Goal: Information Seeking & Learning: Learn about a topic

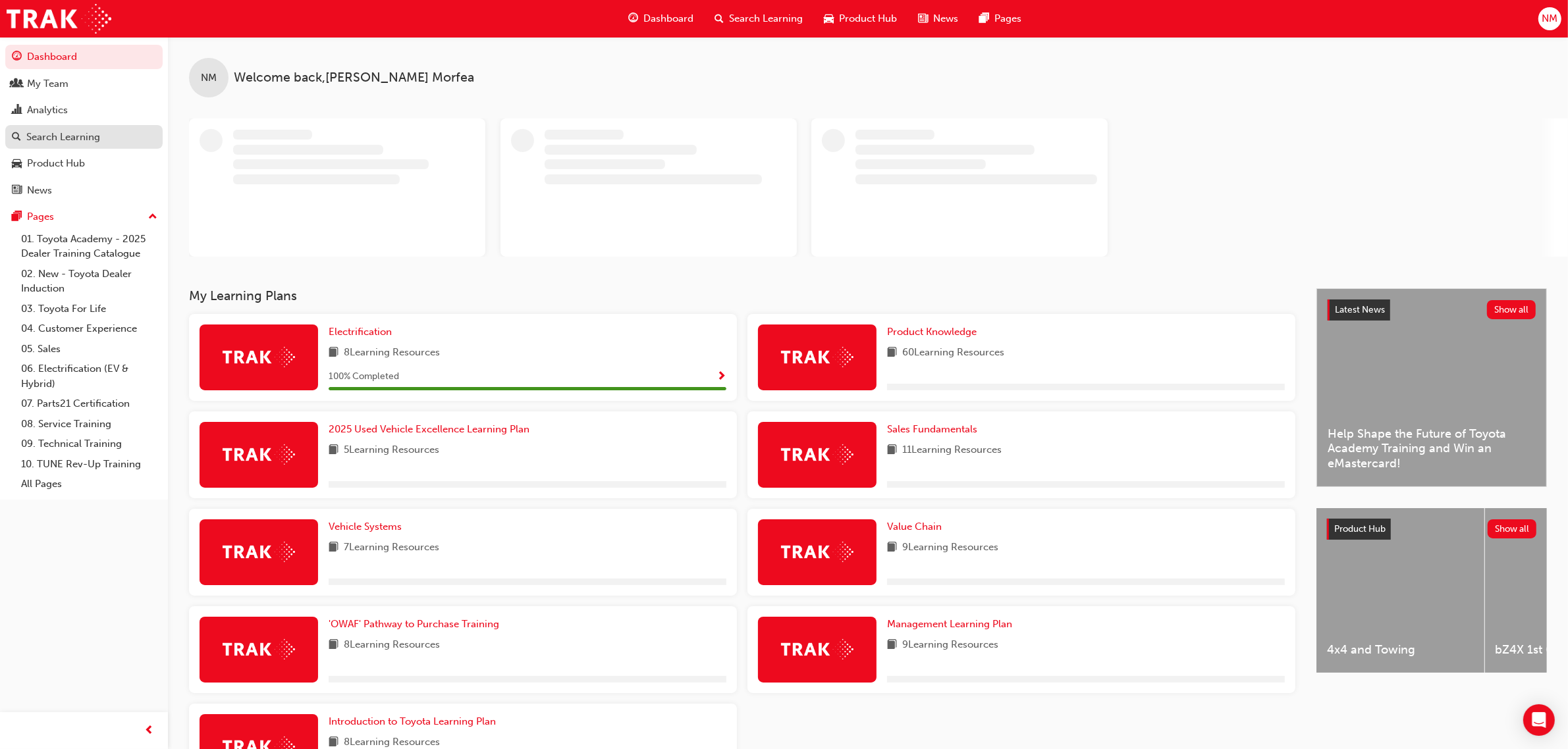
click at [67, 136] on div "Search Learning" at bounding box center [63, 137] width 74 height 15
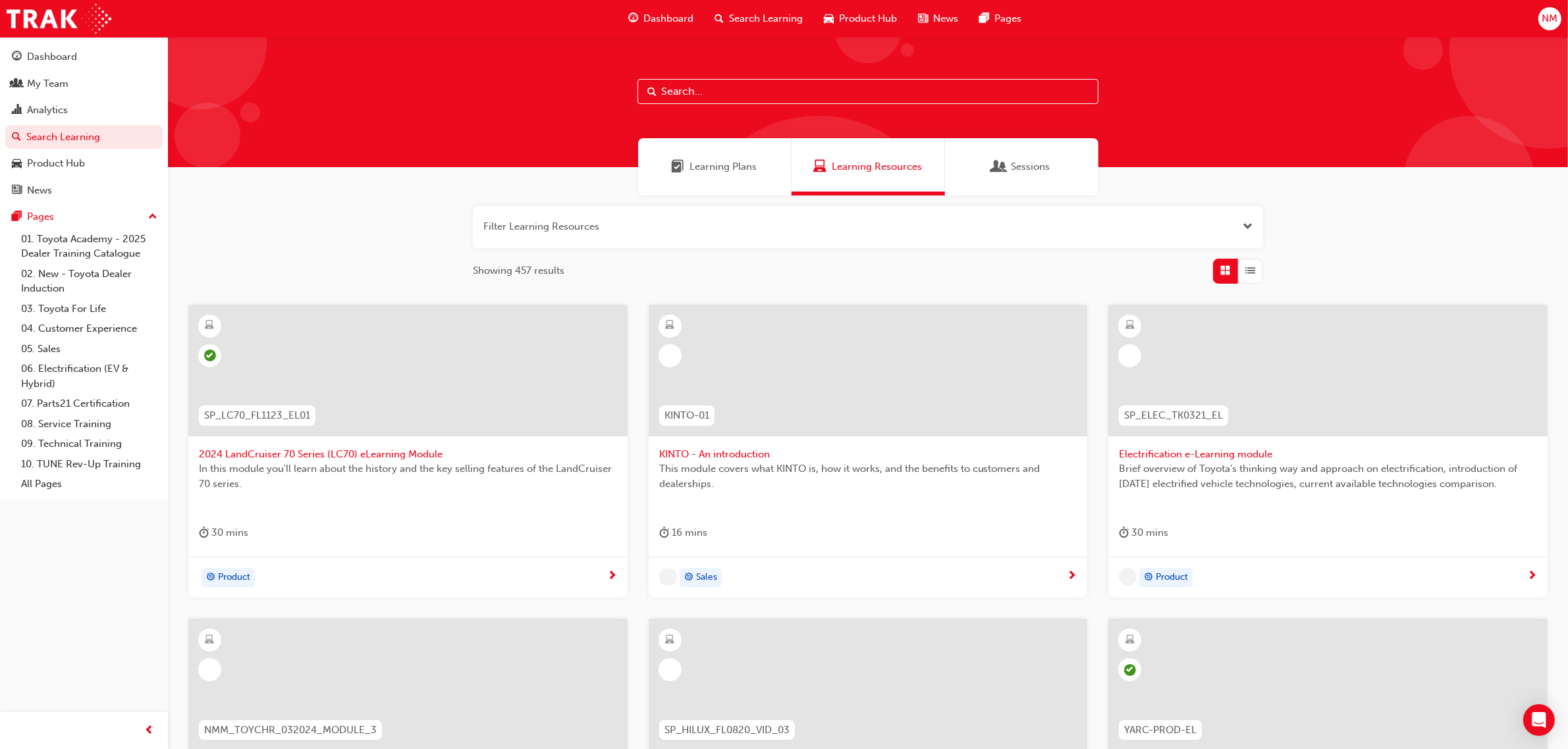
click at [813, 102] on input "text" at bounding box center [868, 92] width 461 height 25
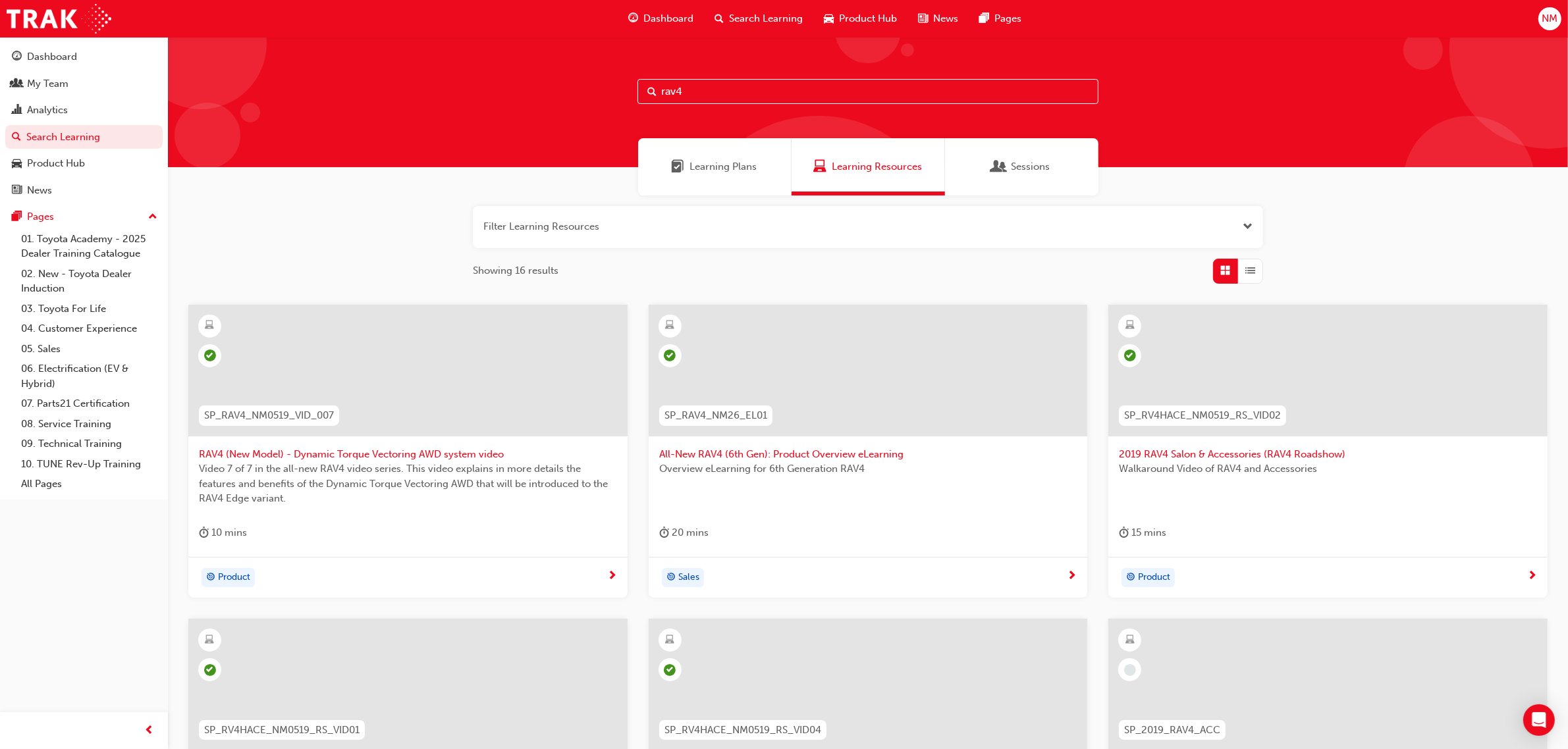
type input "rav4"
click at [853, 353] on div at bounding box center [868, 370] width 439 height 132
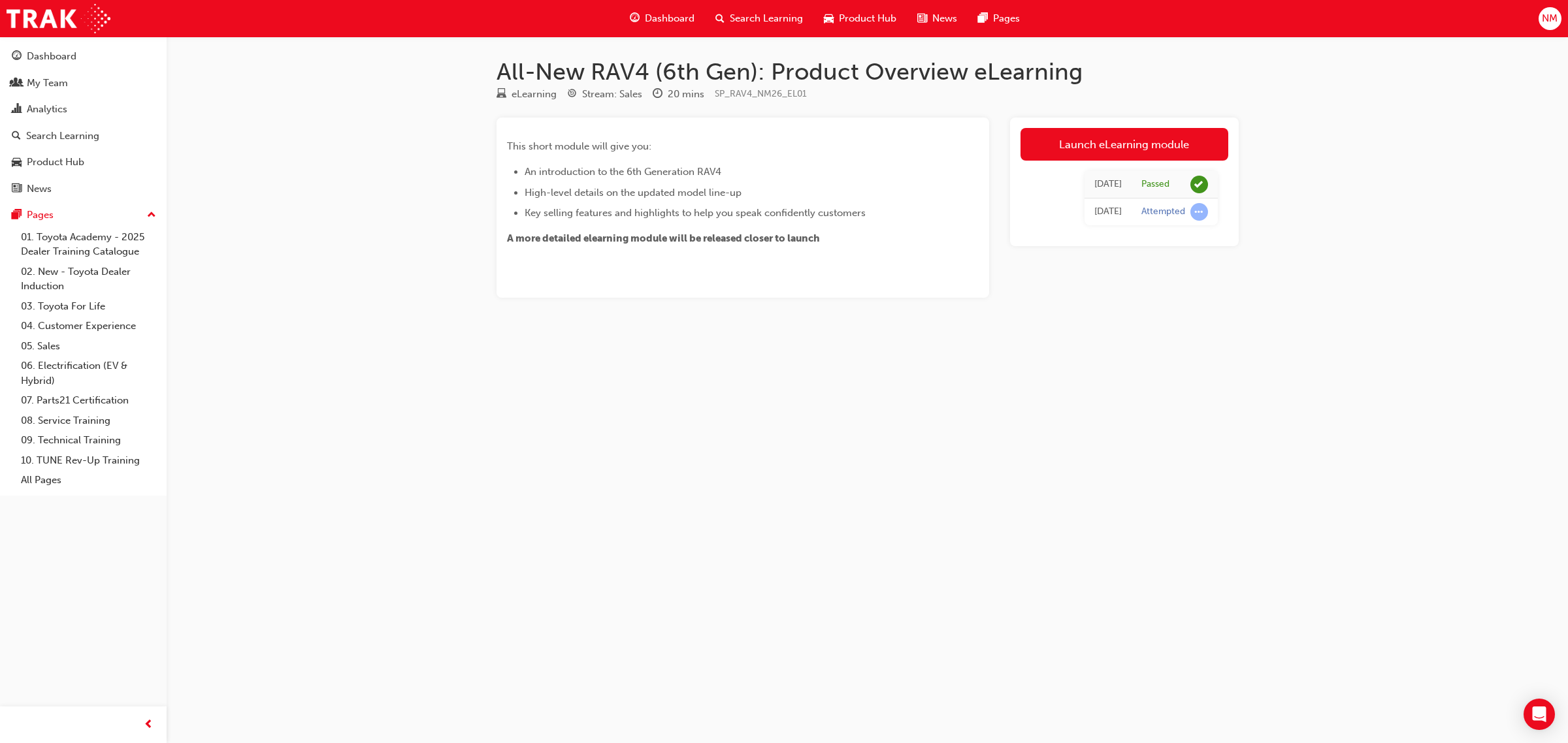
click at [1095, 181] on div "[DATE]" at bounding box center [1108, 184] width 28 height 15
click at [1194, 177] on span "learningRecordVerb_PASS-icon" at bounding box center [1200, 184] width 18 height 18
click at [864, 259] on div at bounding box center [743, 261] width 472 height 11
click at [1098, 134] on link "Launch eLearning module" at bounding box center [1124, 144] width 208 height 33
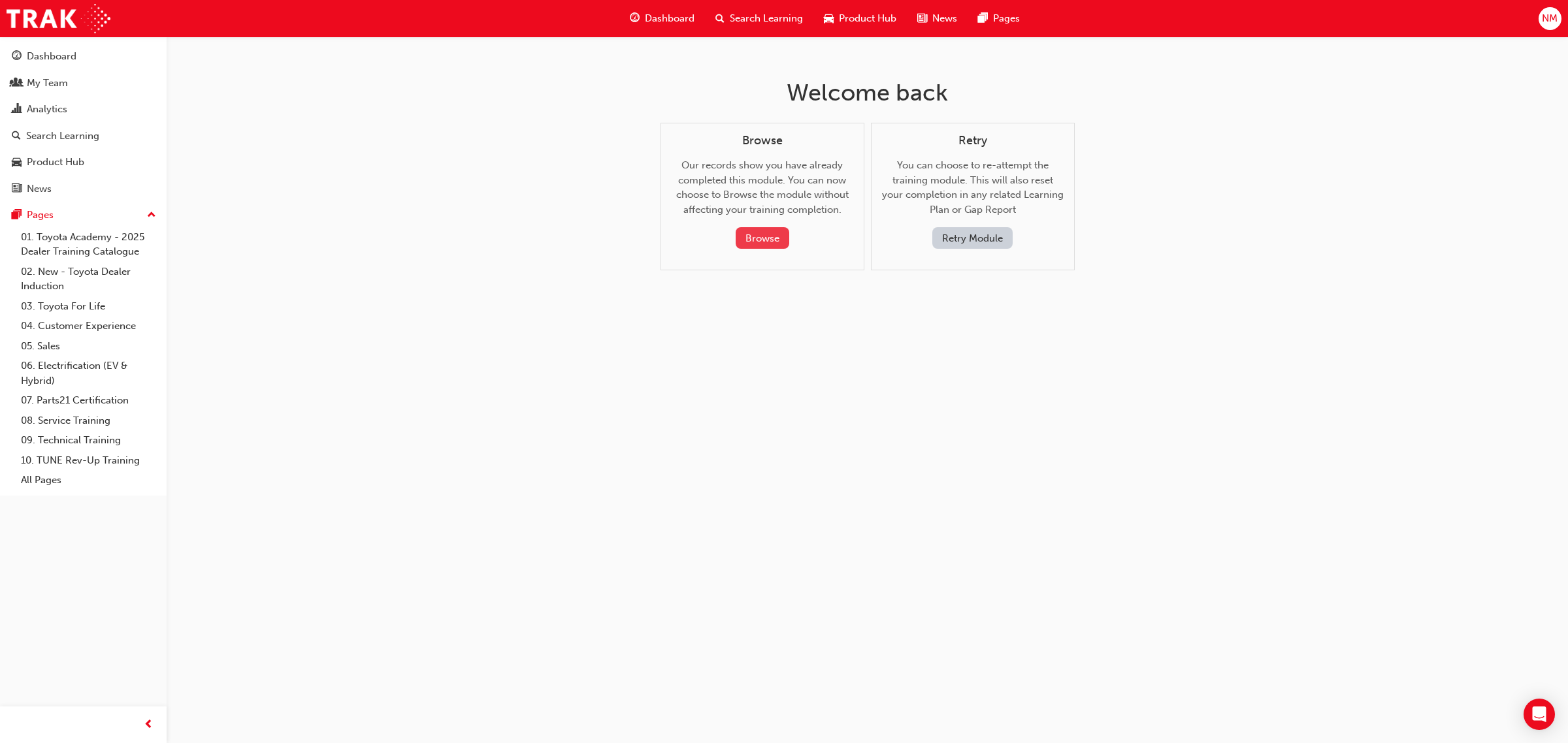
click at [771, 237] on button "Browse" at bounding box center [762, 238] width 53 height 21
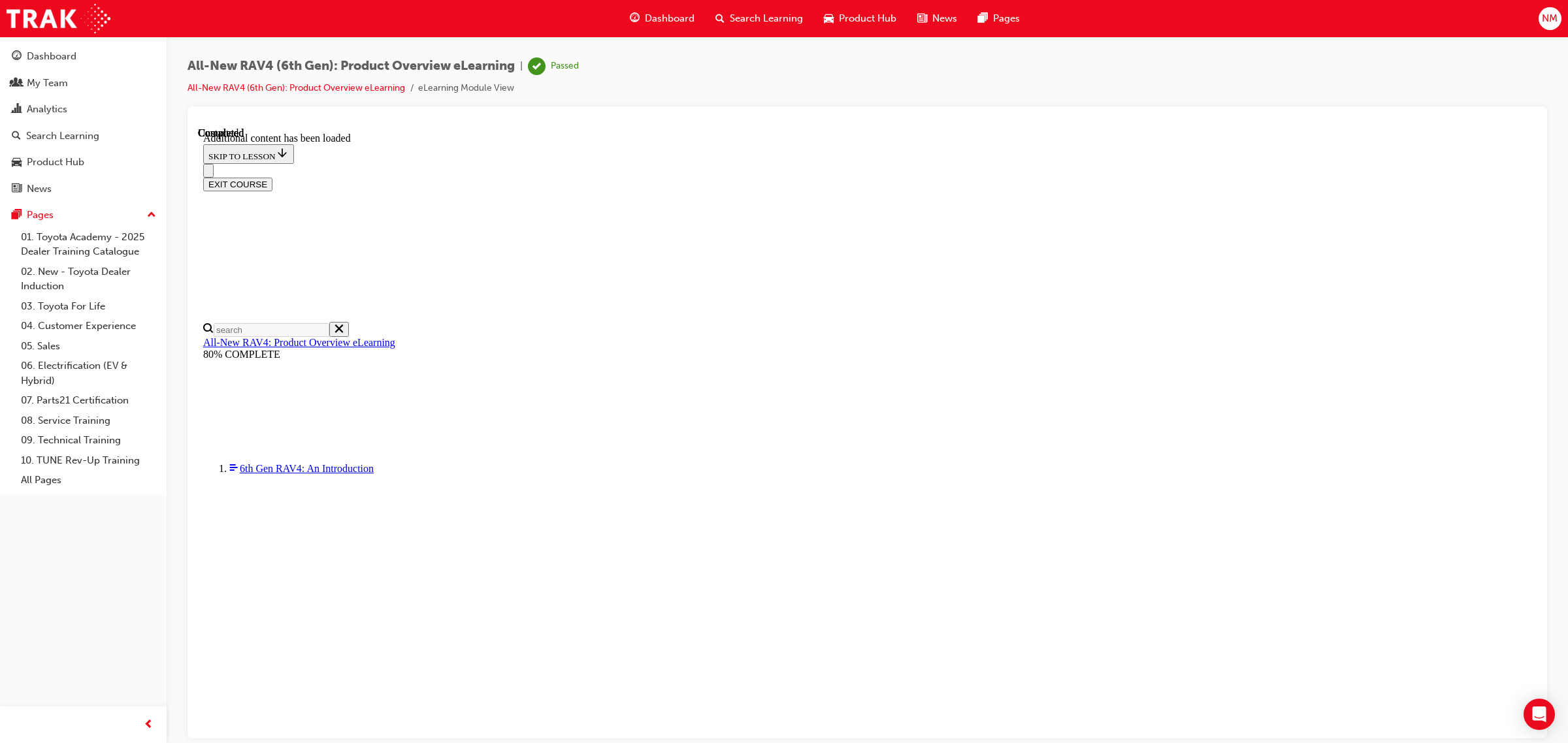
scroll to position [408, 0]
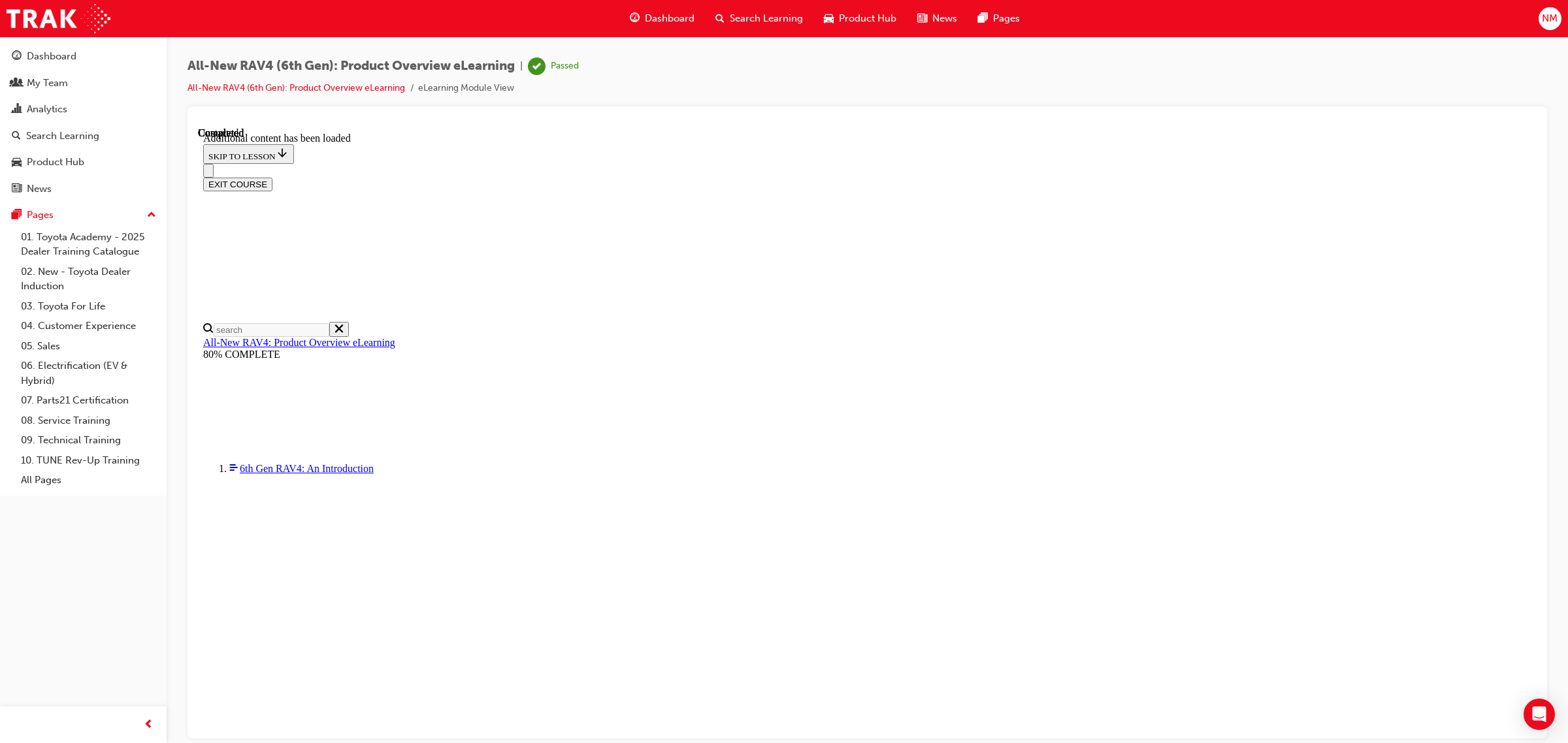
drag, startPoint x: 971, startPoint y: 291, endPoint x: 1083, endPoint y: 320, distance: 115.7
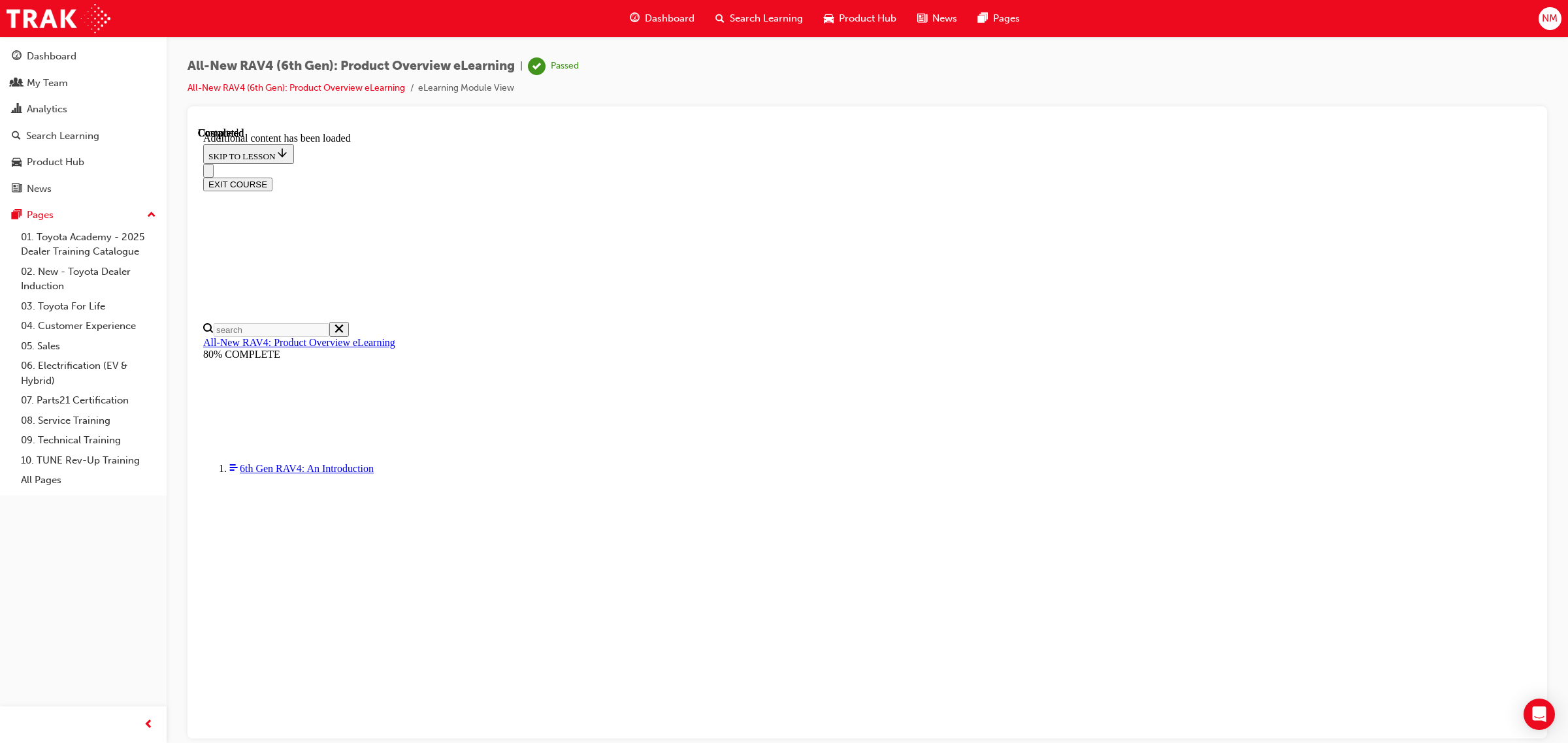
drag, startPoint x: 758, startPoint y: 309, endPoint x: 1148, endPoint y: 439, distance: 411.1
drag, startPoint x: 1154, startPoint y: 434, endPoint x: 733, endPoint y: 311, distance: 438.6
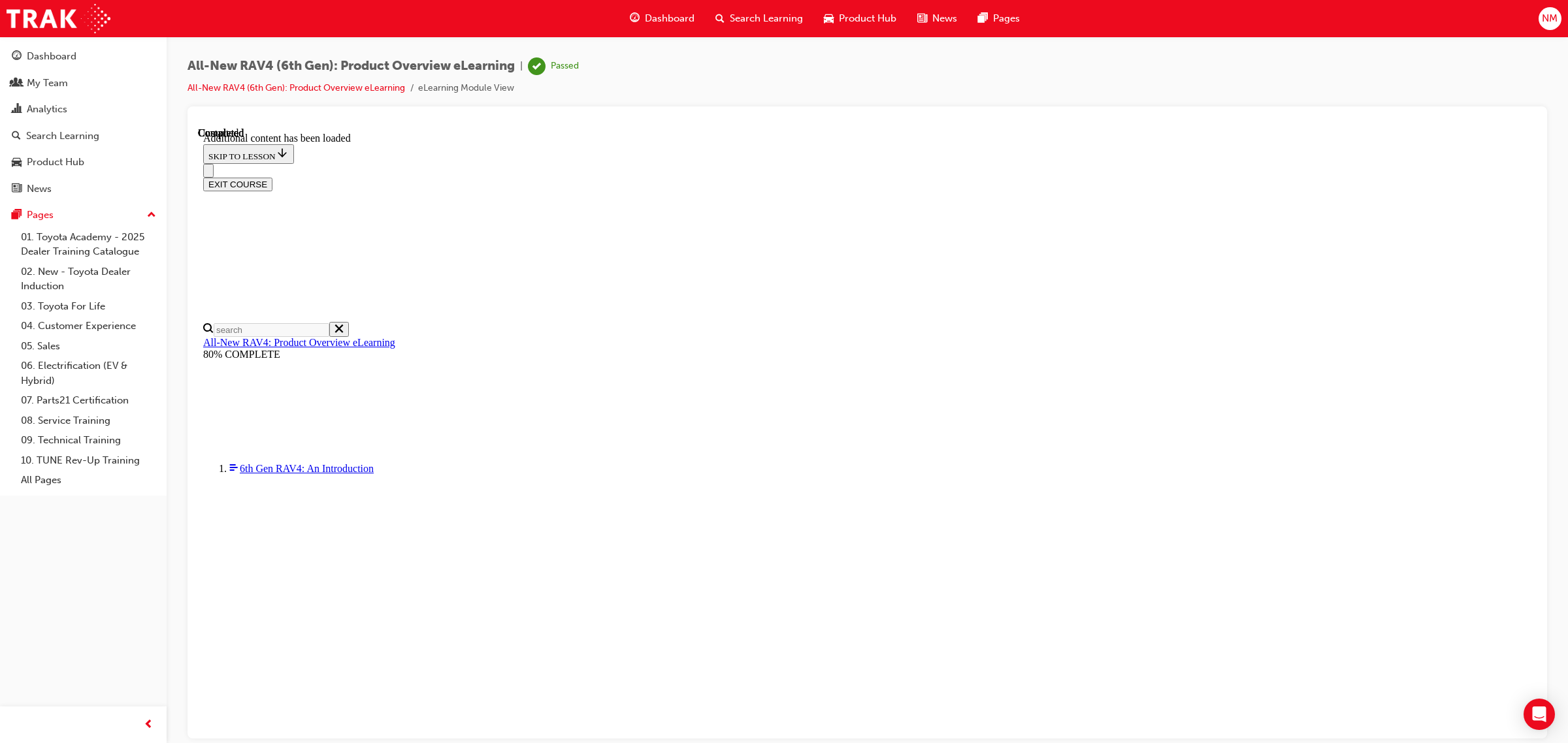
drag, startPoint x: 763, startPoint y: 311, endPoint x: 1158, endPoint y: 434, distance: 413.7
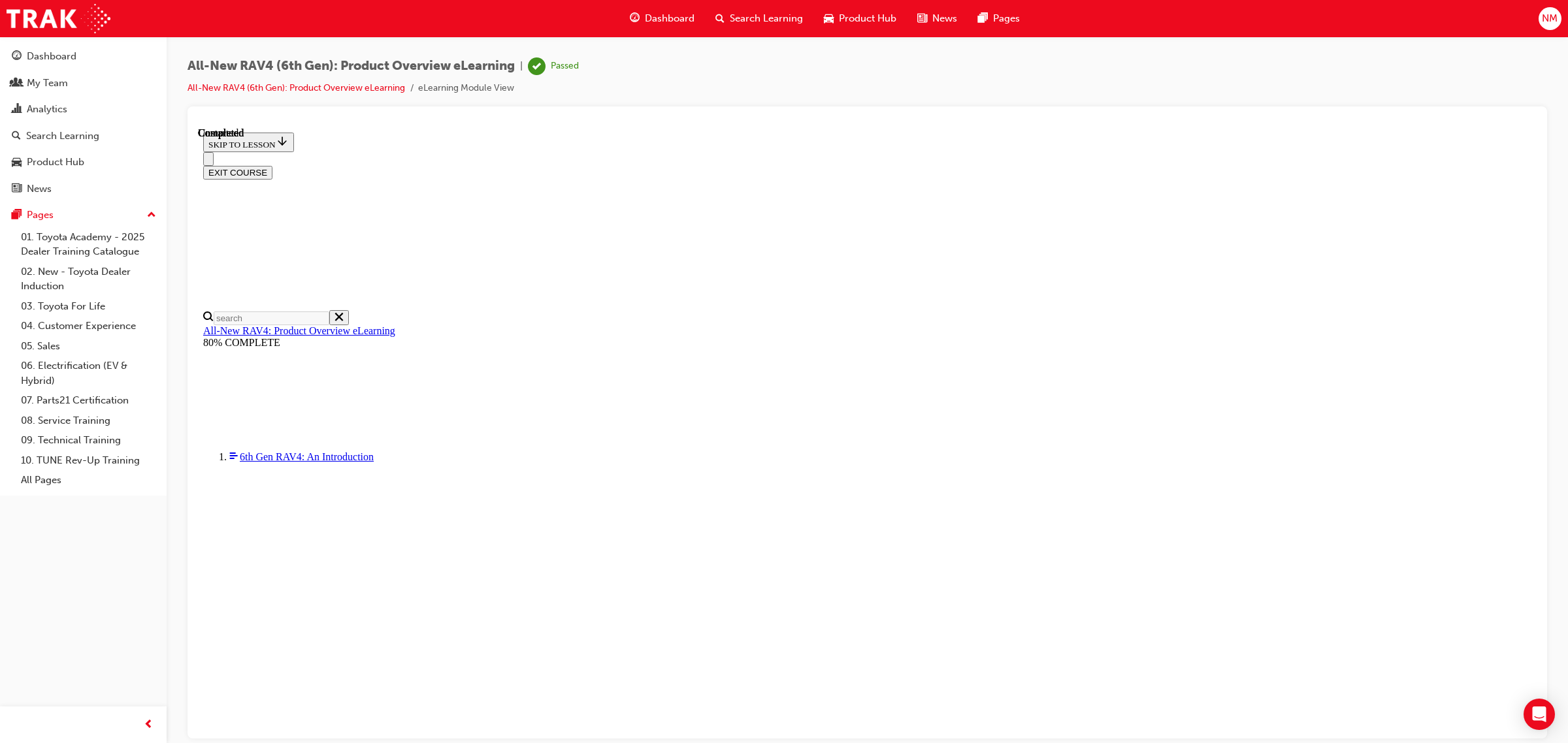
scroll to position [290, 0]
click at [187, 345] on div at bounding box center [867, 422] width 1360 height 633
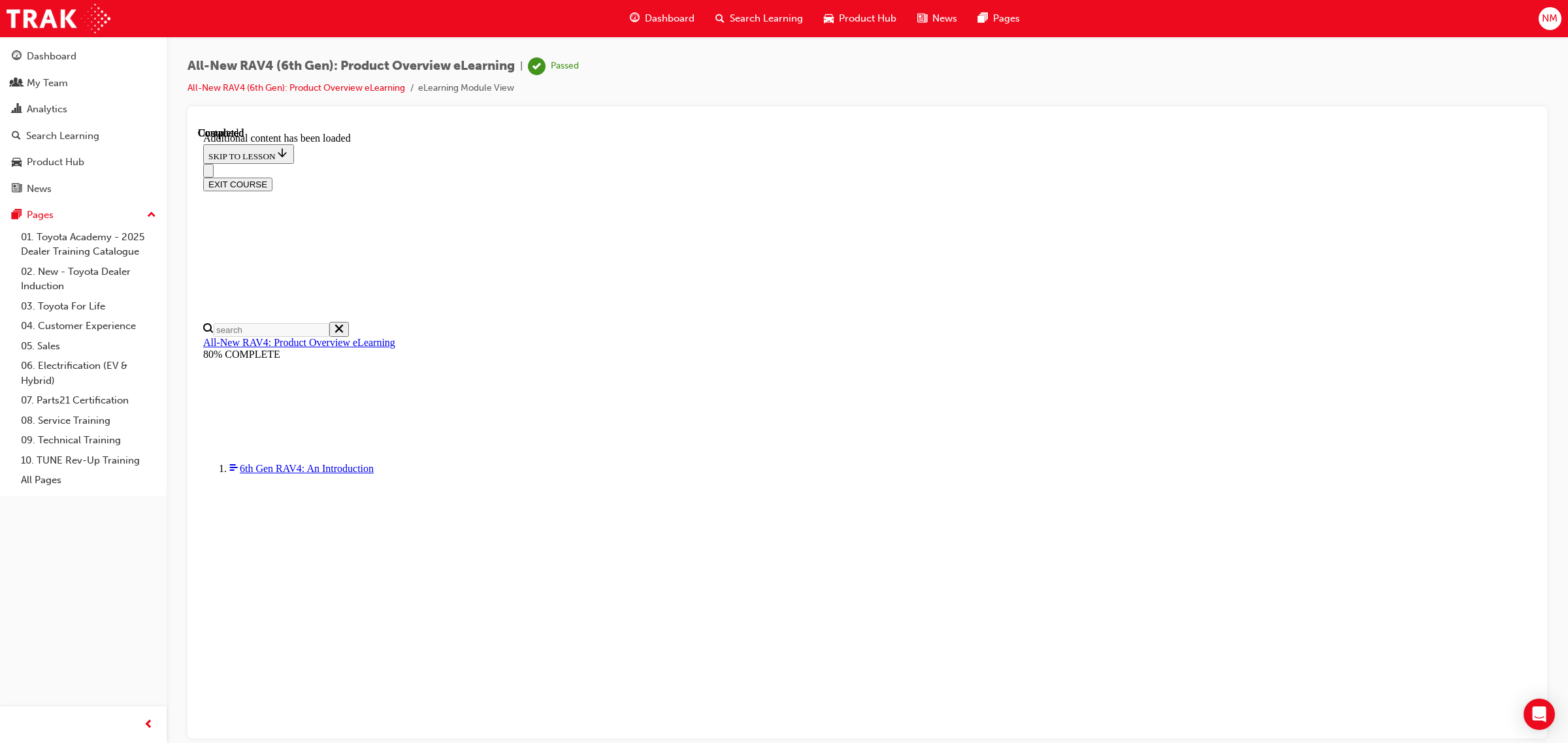
scroll to position [1433, 0]
